Goal: Transaction & Acquisition: Subscribe to service/newsletter

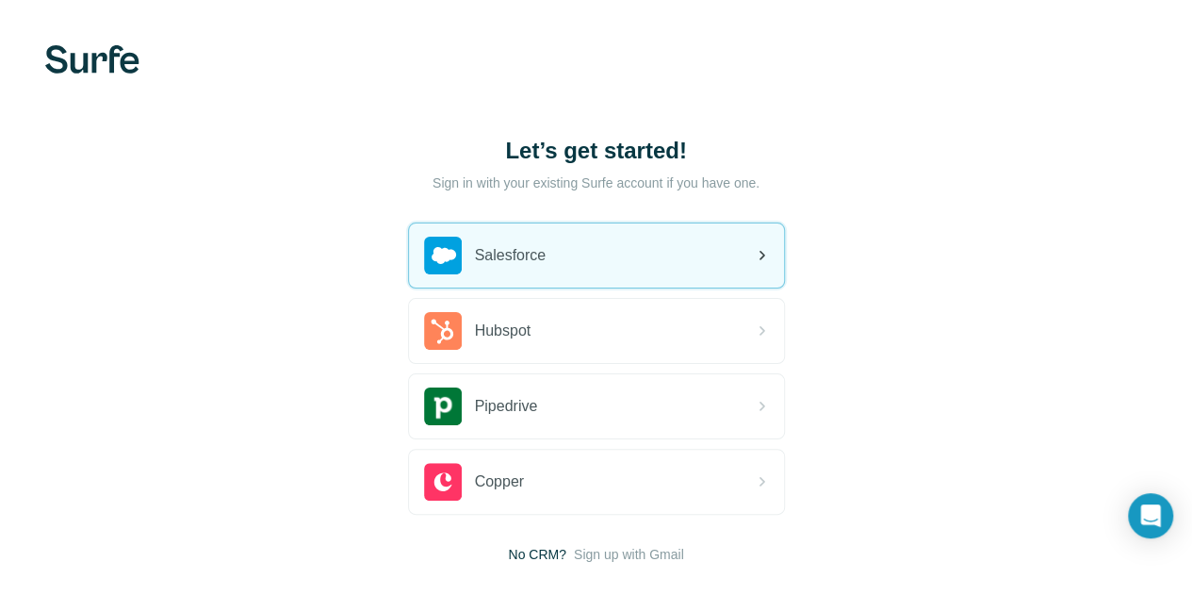
click at [475, 254] on span "Salesforce" at bounding box center [511, 255] width 72 height 23
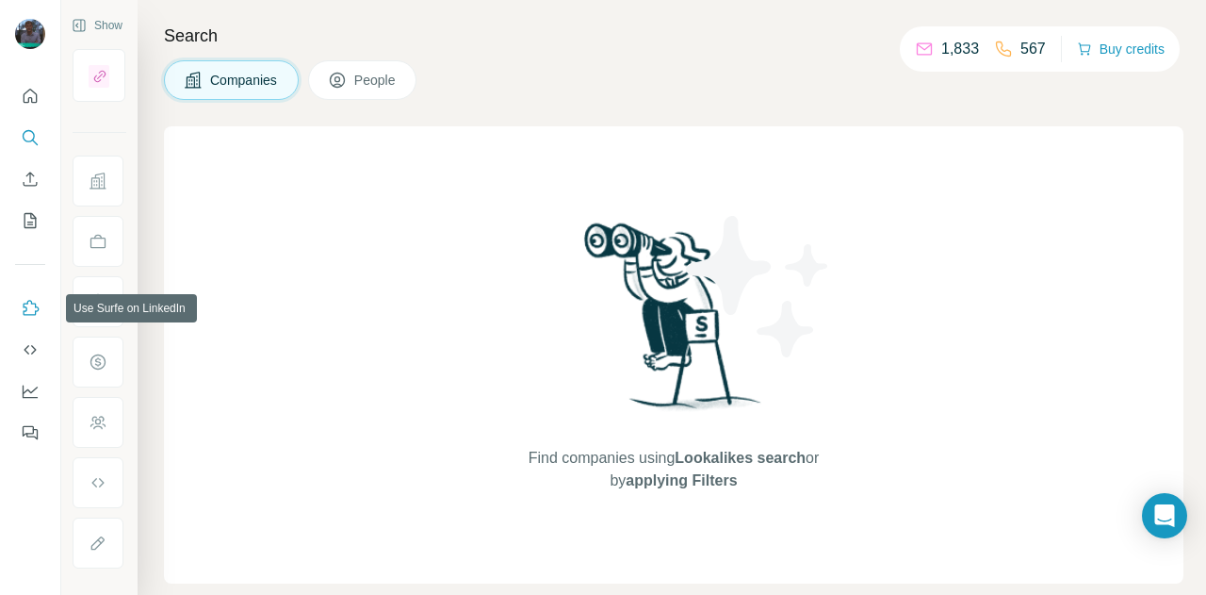
click at [35, 308] on icon "Use Surfe on LinkedIn" at bounding box center [30, 308] width 19 height 19
